Goal: Complete application form

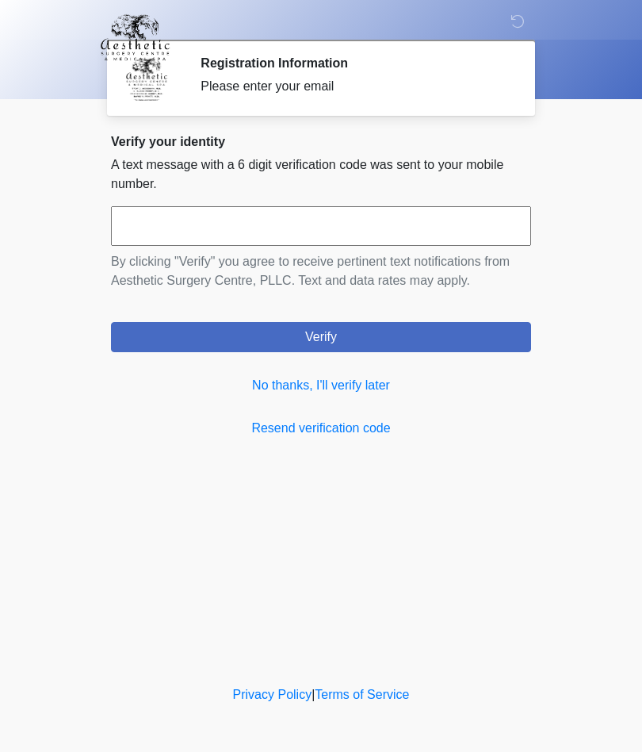
click at [367, 392] on link "No thanks, I'll verify later" at bounding box center [321, 385] width 420 height 19
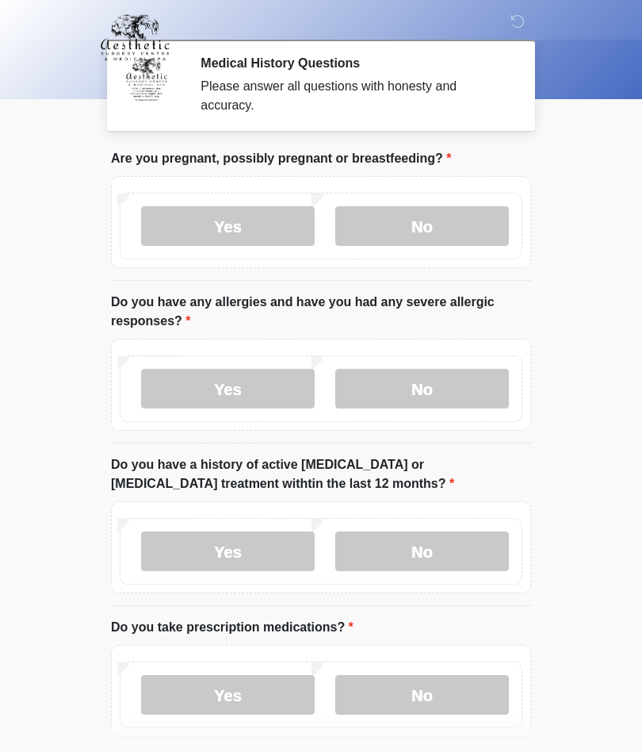
click at [447, 228] on label "No" at bounding box center [422, 226] width 174 height 40
click at [451, 385] on label "No" at bounding box center [422, 389] width 174 height 40
click at [460, 547] on label "No" at bounding box center [422, 551] width 174 height 40
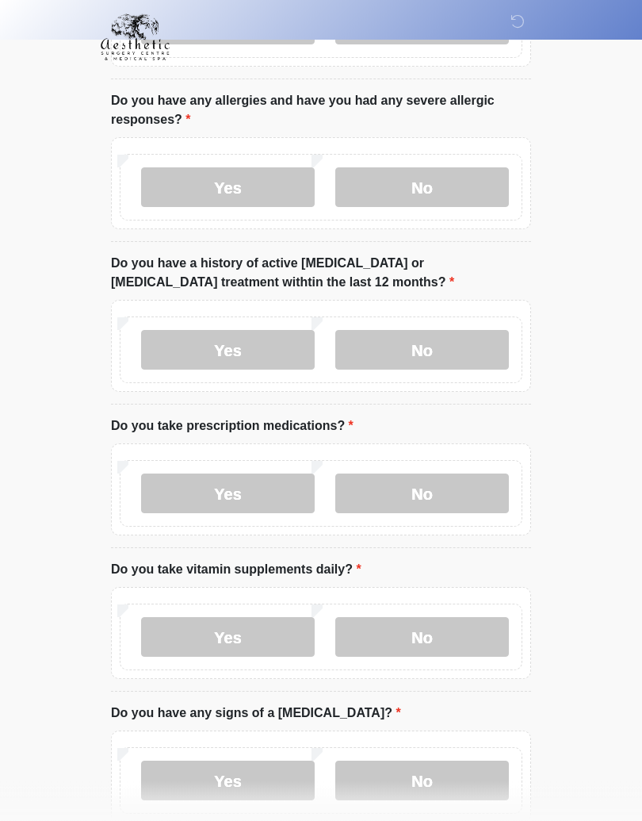
scroll to position [211, 0]
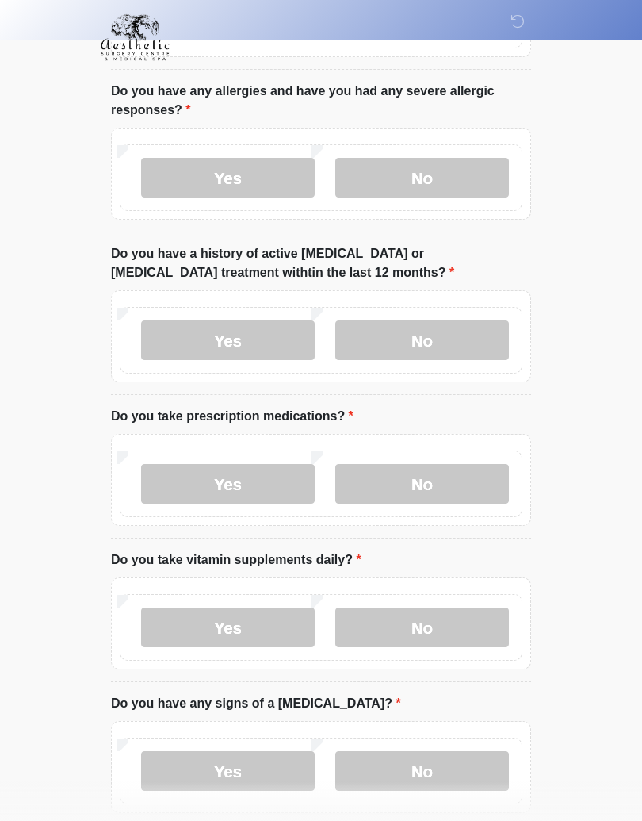
click at [233, 473] on label "Yes" at bounding box center [228, 484] width 174 height 40
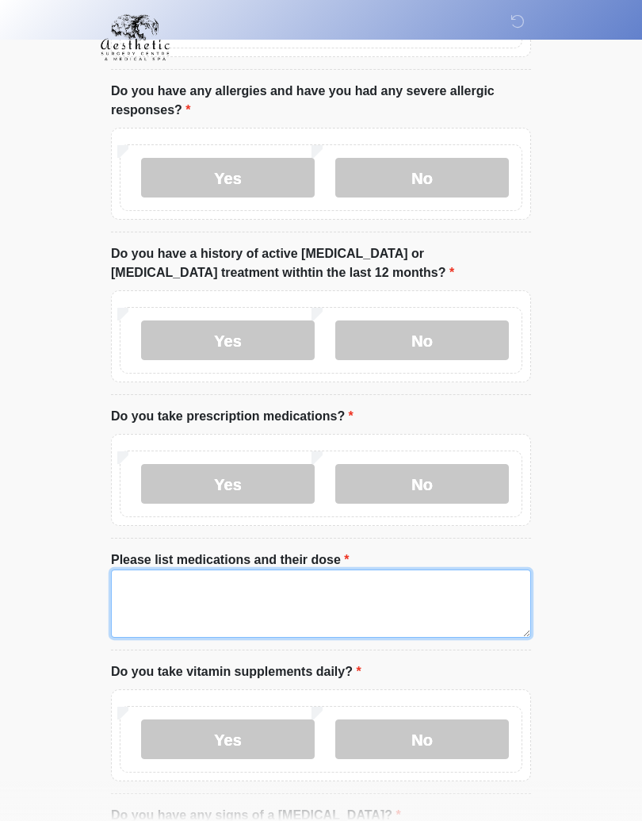
click at [204, 600] on textarea "Please list medications and their dose" at bounding box center [321, 603] width 420 height 68
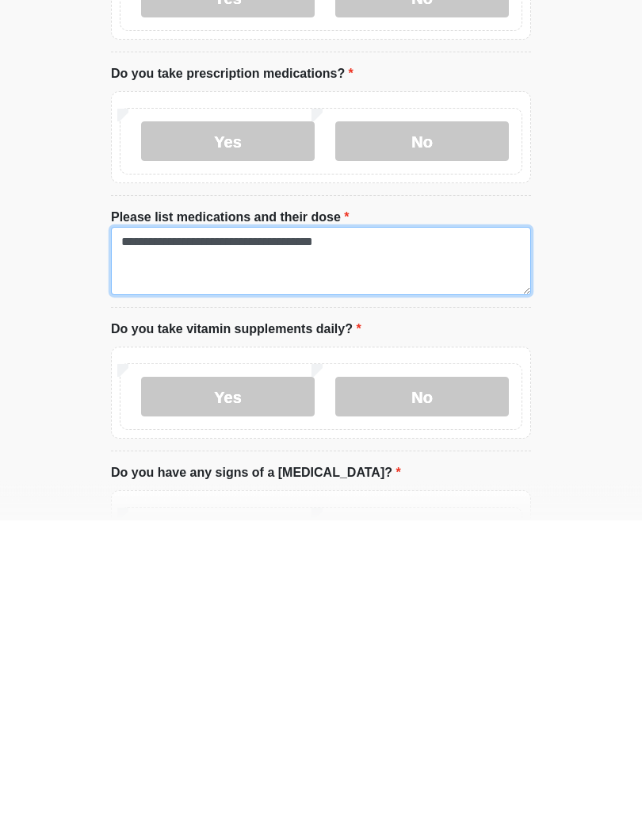
click at [297, 528] on textarea "**********" at bounding box center [321, 562] width 420 height 68
click at [363, 528] on textarea "**********" at bounding box center [321, 562] width 420 height 68
type textarea "**********"
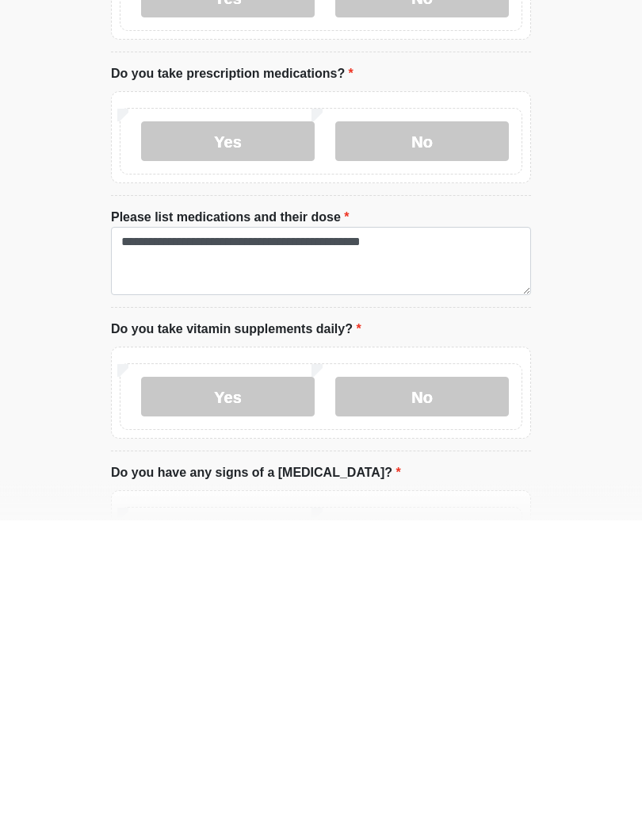
click at [253, 678] on label "Yes" at bounding box center [228, 698] width 174 height 40
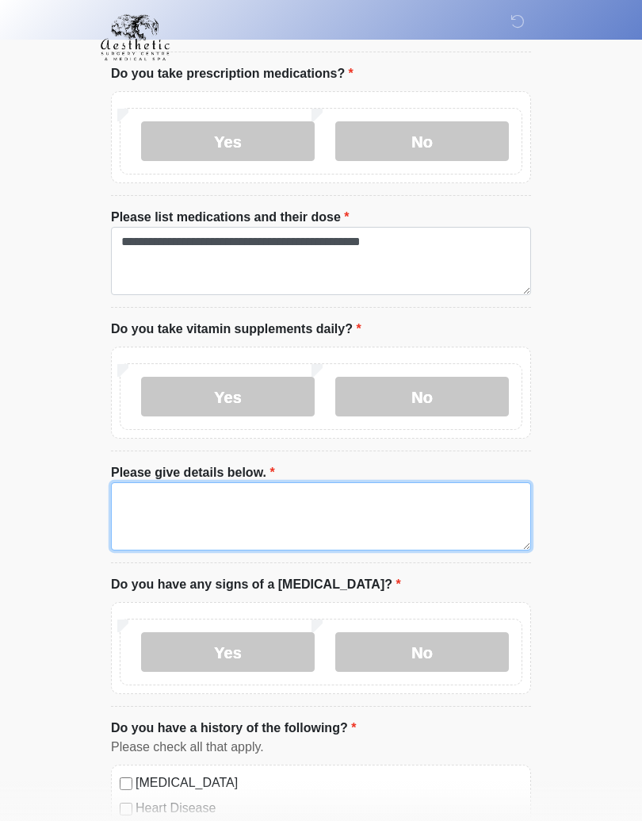
click at [302, 503] on textarea "Please give details below." at bounding box center [321, 516] width 420 height 68
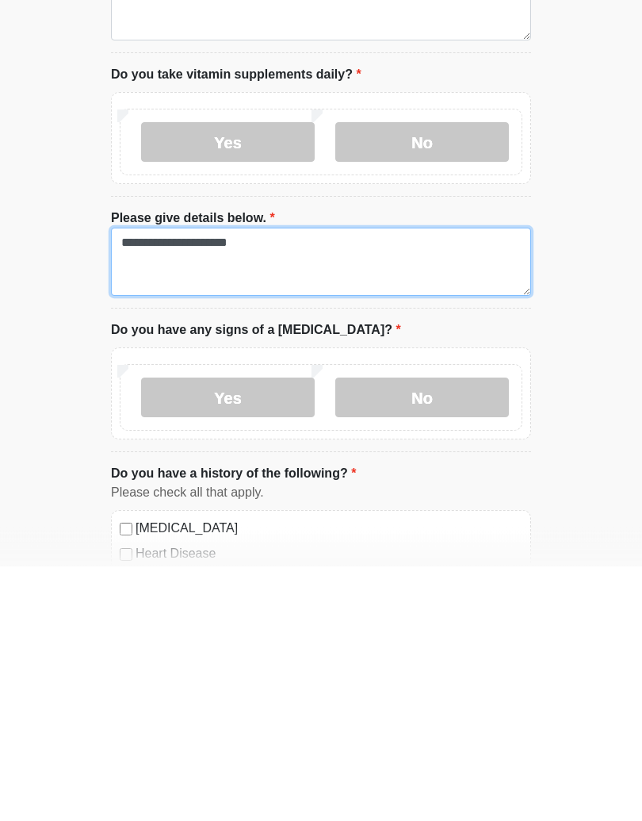
type textarea "**********"
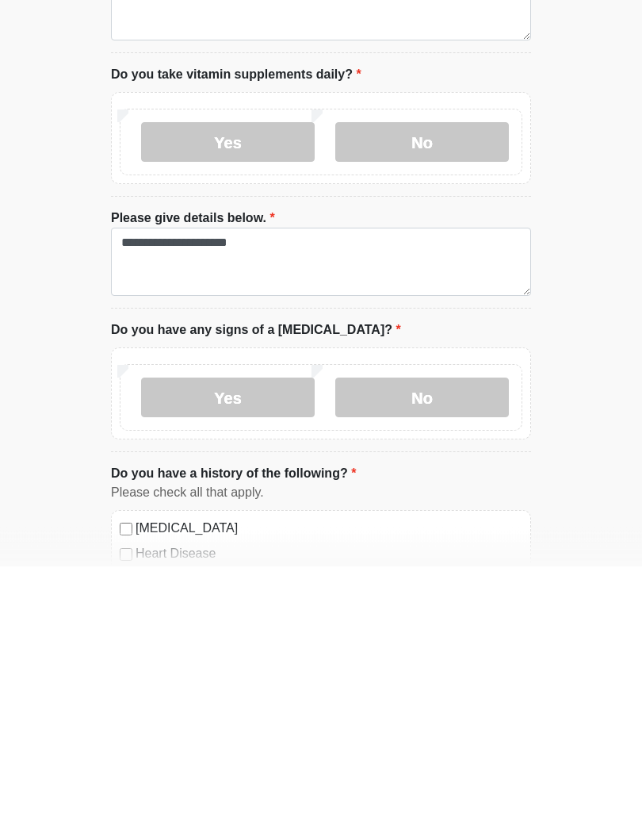
click at [436, 633] on label "No" at bounding box center [422, 653] width 174 height 40
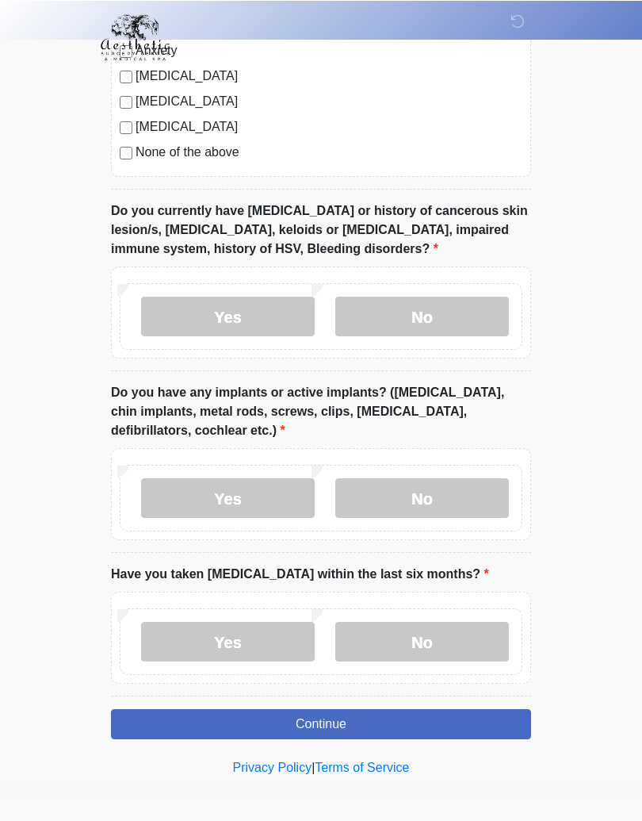
scroll to position [1462, 0]
click at [431, 313] on label "No" at bounding box center [422, 317] width 174 height 40
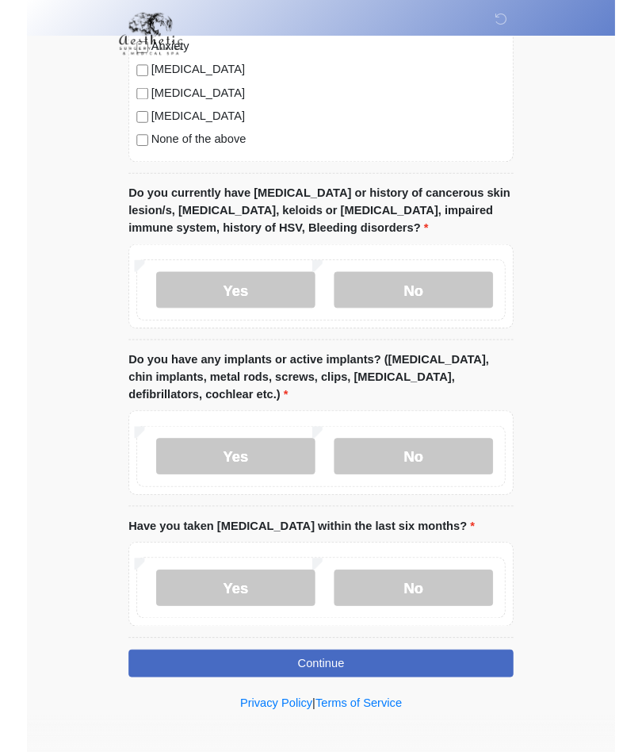
scroll to position [1531, 0]
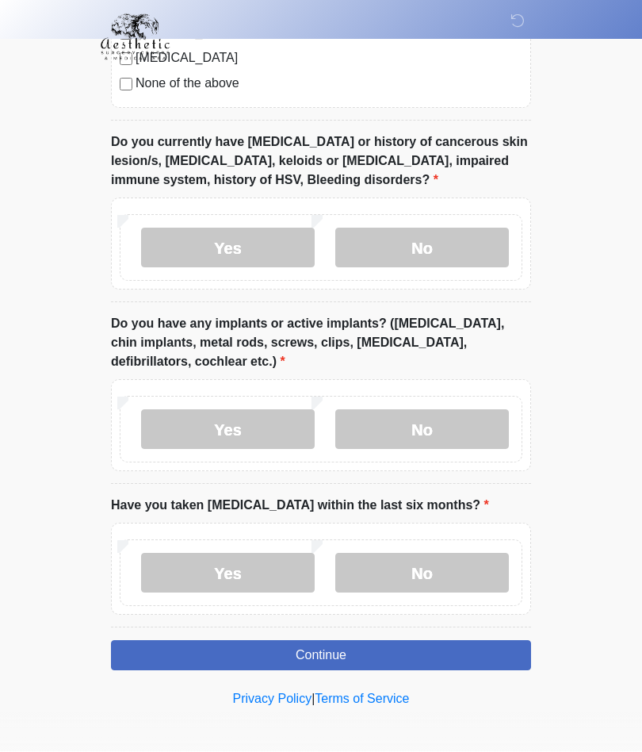
click at [443, 430] on label "No" at bounding box center [422, 430] width 174 height 40
click at [440, 574] on label "No" at bounding box center [422, 573] width 174 height 40
click at [323, 644] on button "Continue" at bounding box center [321, 656] width 420 height 30
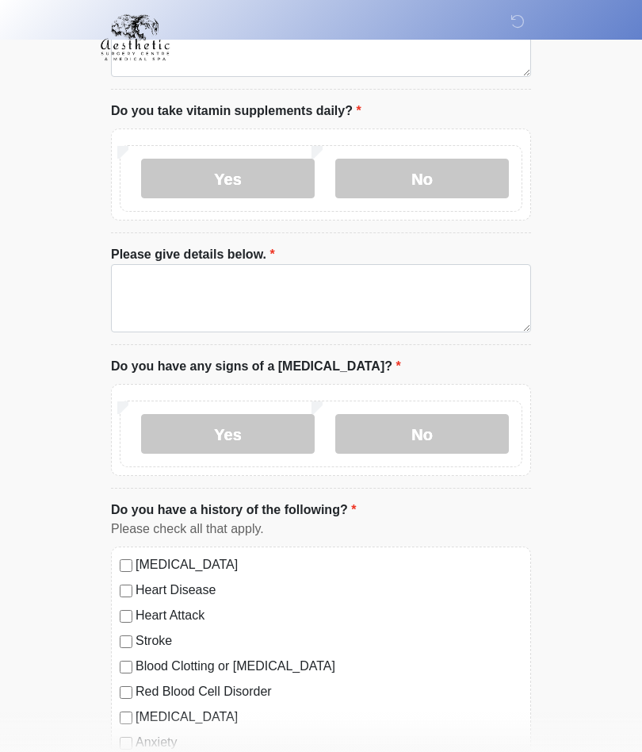
scroll to position [0, 0]
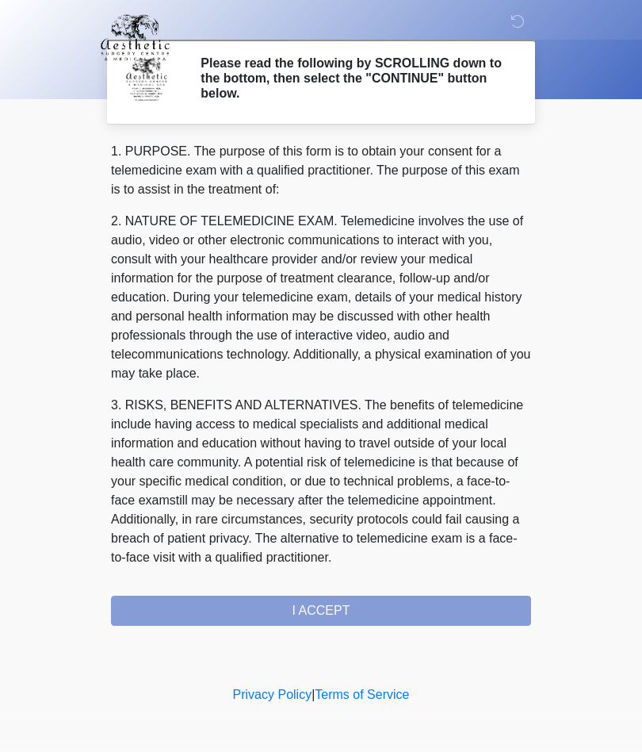
click at [339, 610] on div "1. PURPOSE. The purpose of this form is to obtain your consent for a telemedici…" at bounding box center [321, 384] width 420 height 484
click at [304, 607] on div "1. PURPOSE. The purpose of this form is to obtain your consent for a telemedici…" at bounding box center [321, 384] width 420 height 484
click at [322, 607] on div "1. PURPOSE. The purpose of this form is to obtain your consent for a telemedici…" at bounding box center [321, 384] width 420 height 484
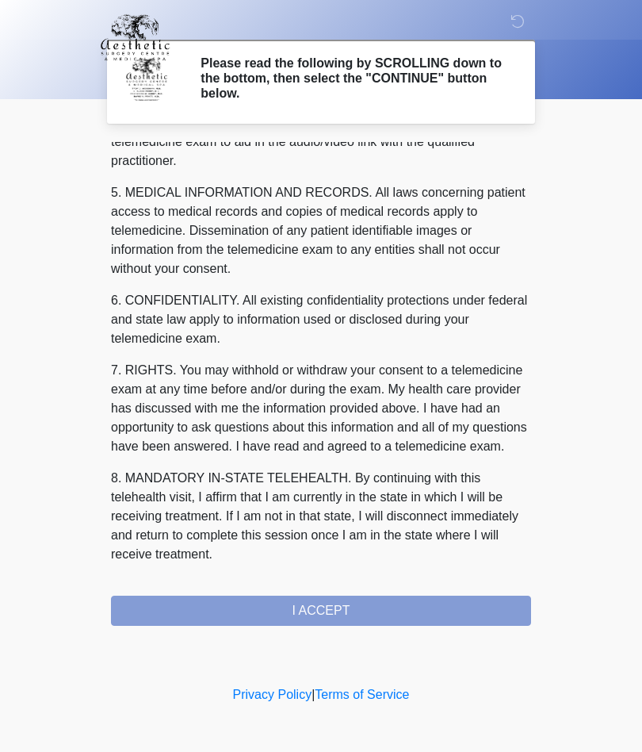
scroll to position [504, 0]
click at [333, 603] on button "I ACCEPT" at bounding box center [321, 610] width 420 height 30
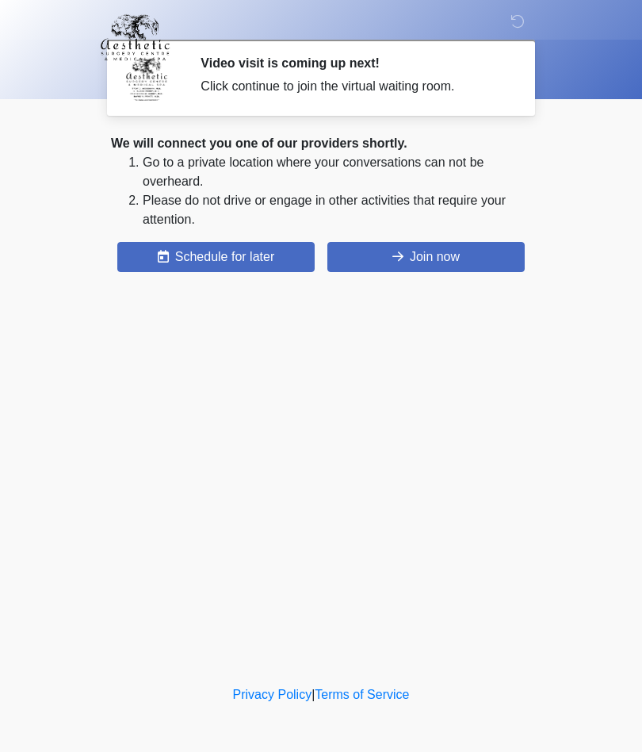
click at [427, 252] on button "Join now" at bounding box center [425, 257] width 197 height 30
